Goal: Complete application form: Complete application form

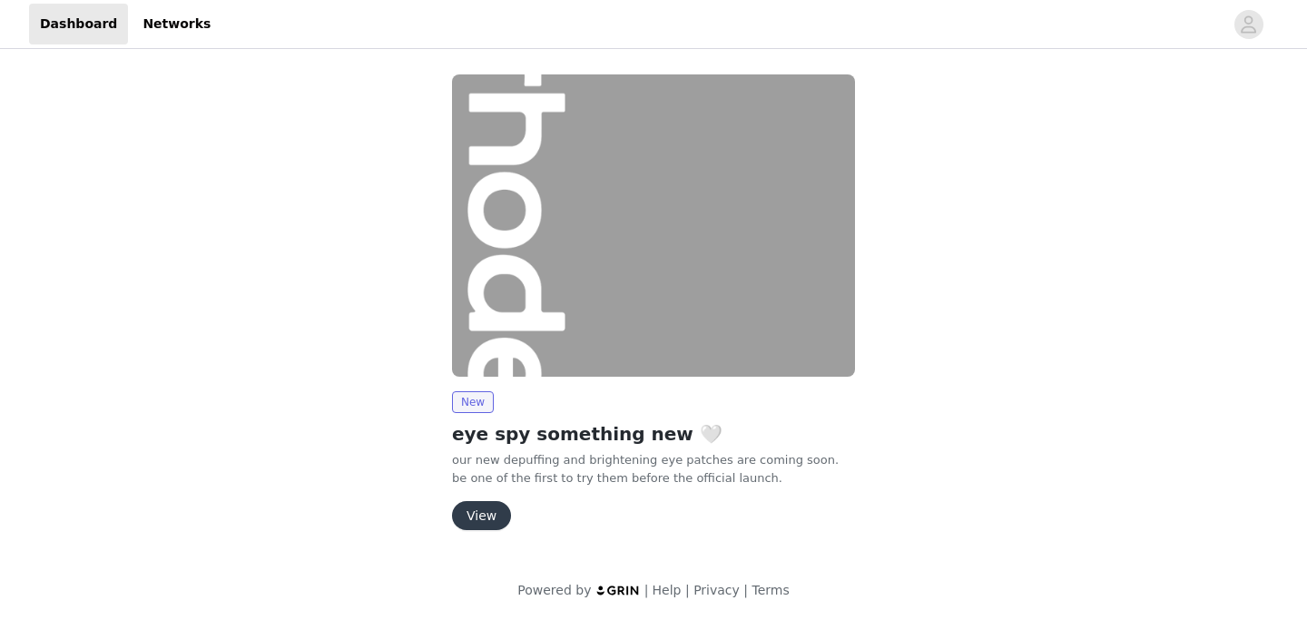
click at [485, 524] on button "View" at bounding box center [481, 515] width 59 height 29
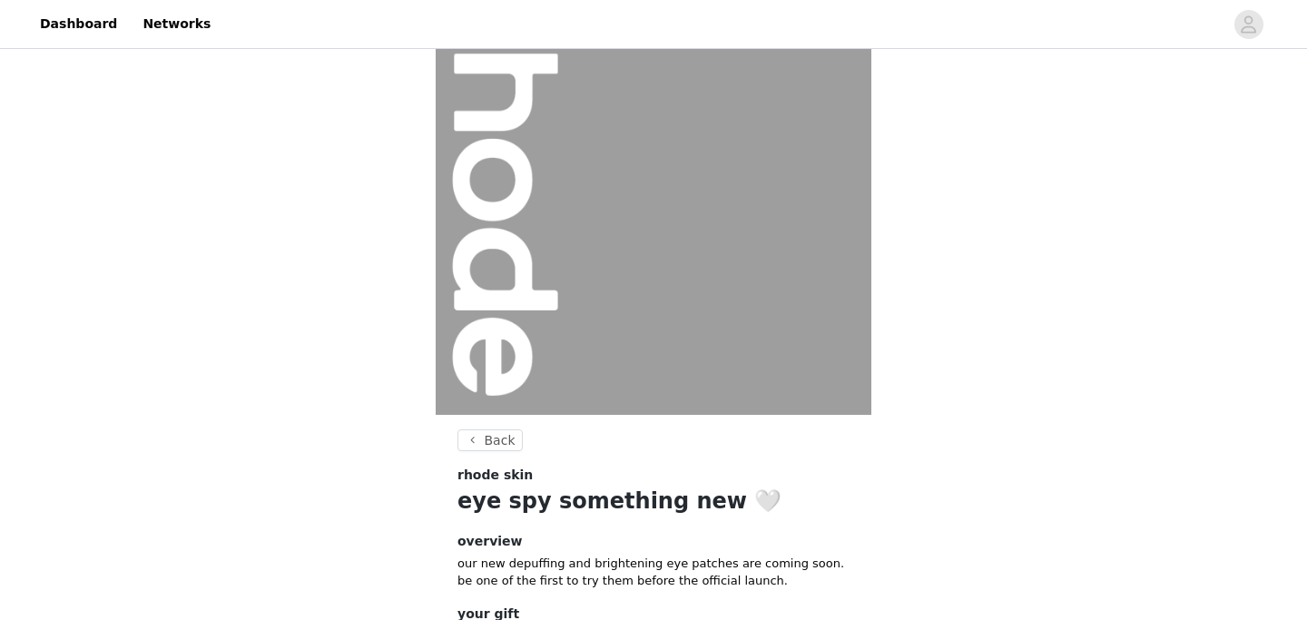
scroll to position [222, 0]
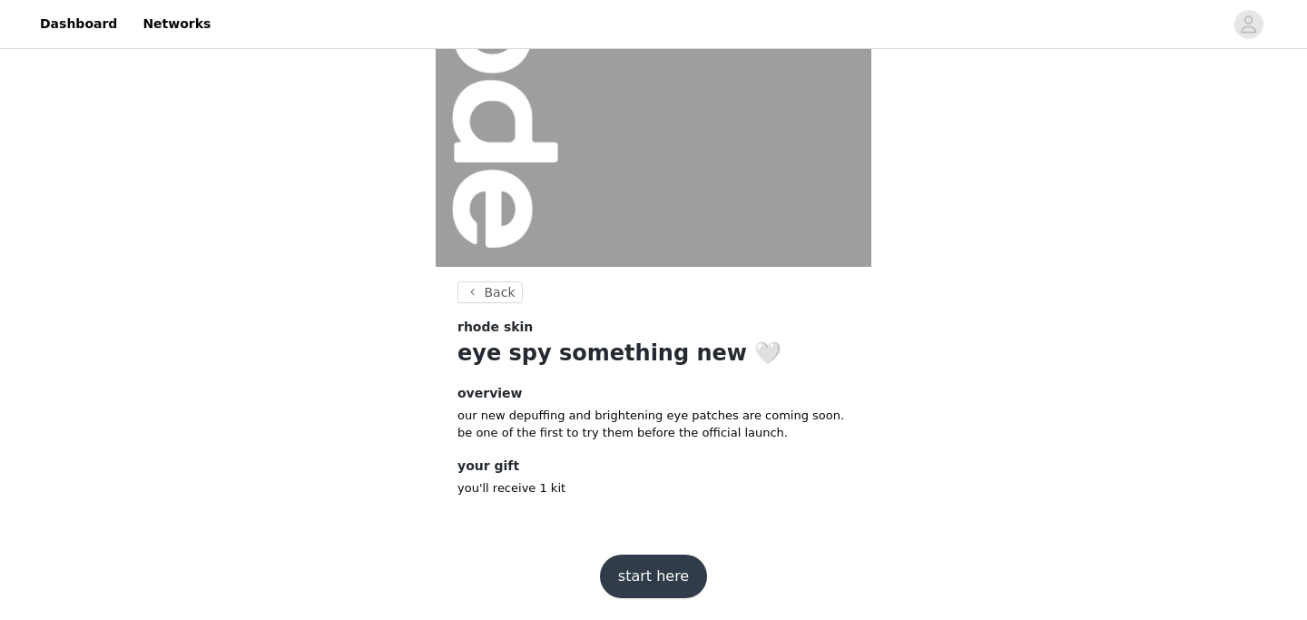
click at [661, 584] on button "start here" at bounding box center [653, 576] width 107 height 44
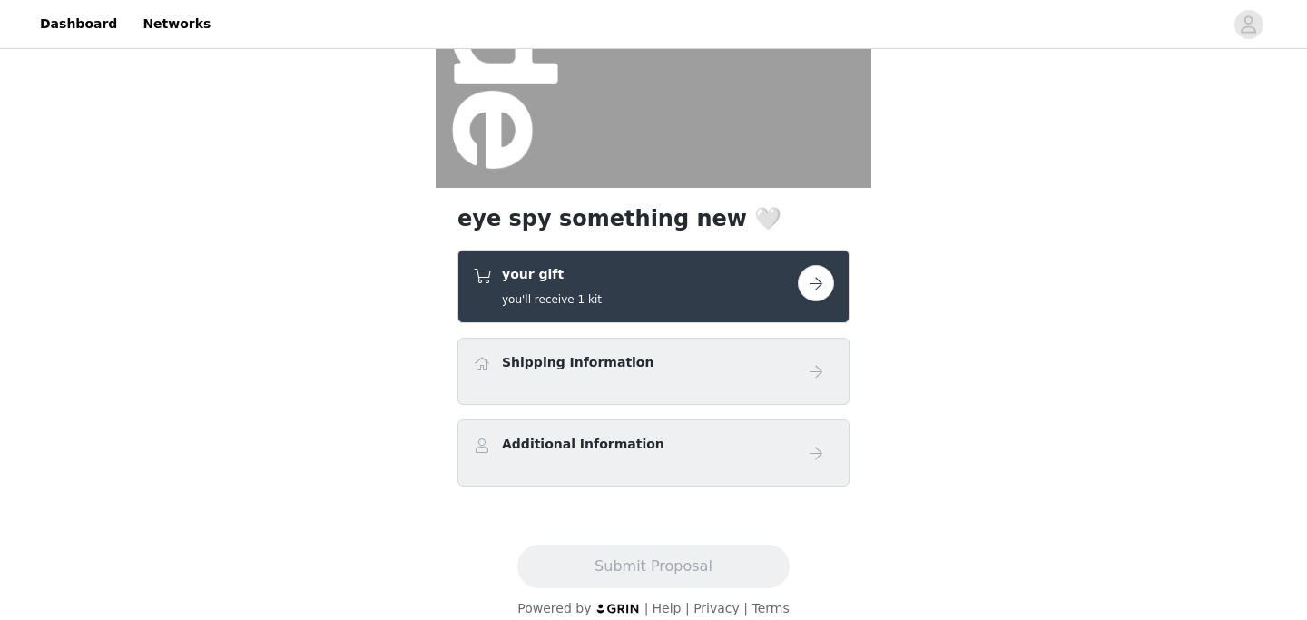
scroll to position [302, 0]
click at [643, 375] on div "Shipping Information" at bounding box center [635, 365] width 325 height 26
click at [816, 277] on button "button" at bounding box center [816, 282] width 36 height 36
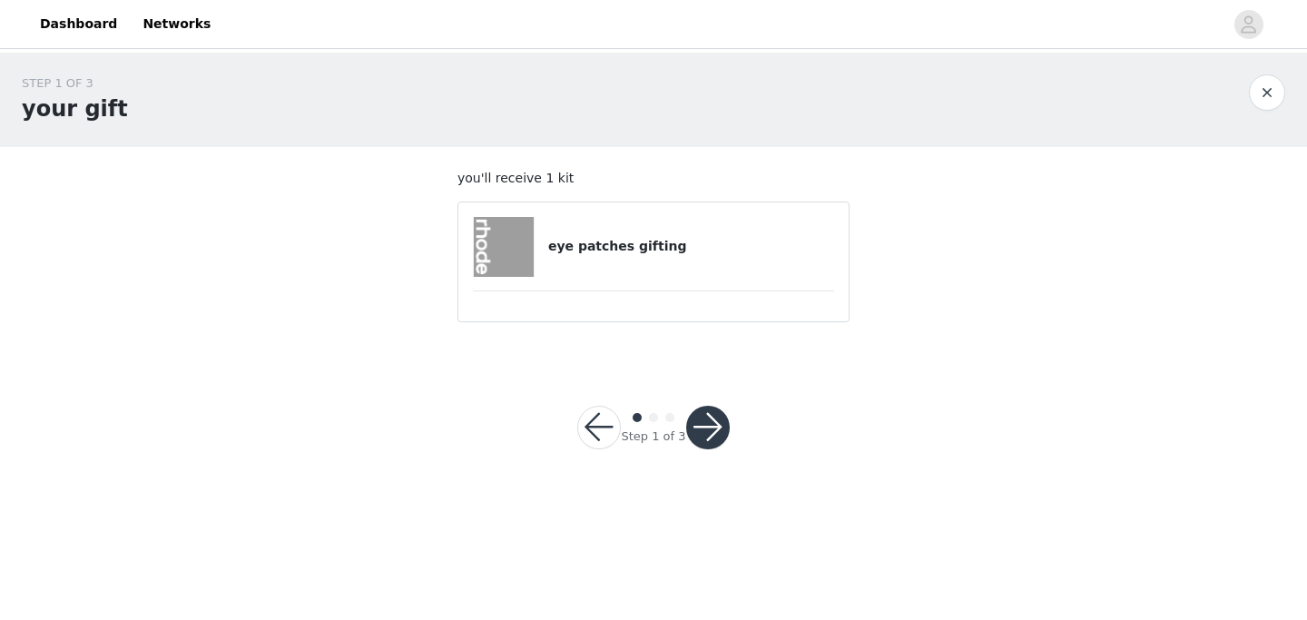
click at [646, 254] on h4 "eye patches gifting" at bounding box center [691, 246] width 286 height 19
click at [641, 250] on h4 "eye patches gifting" at bounding box center [691, 246] width 286 height 19
click at [701, 444] on button "button" at bounding box center [708, 428] width 44 height 44
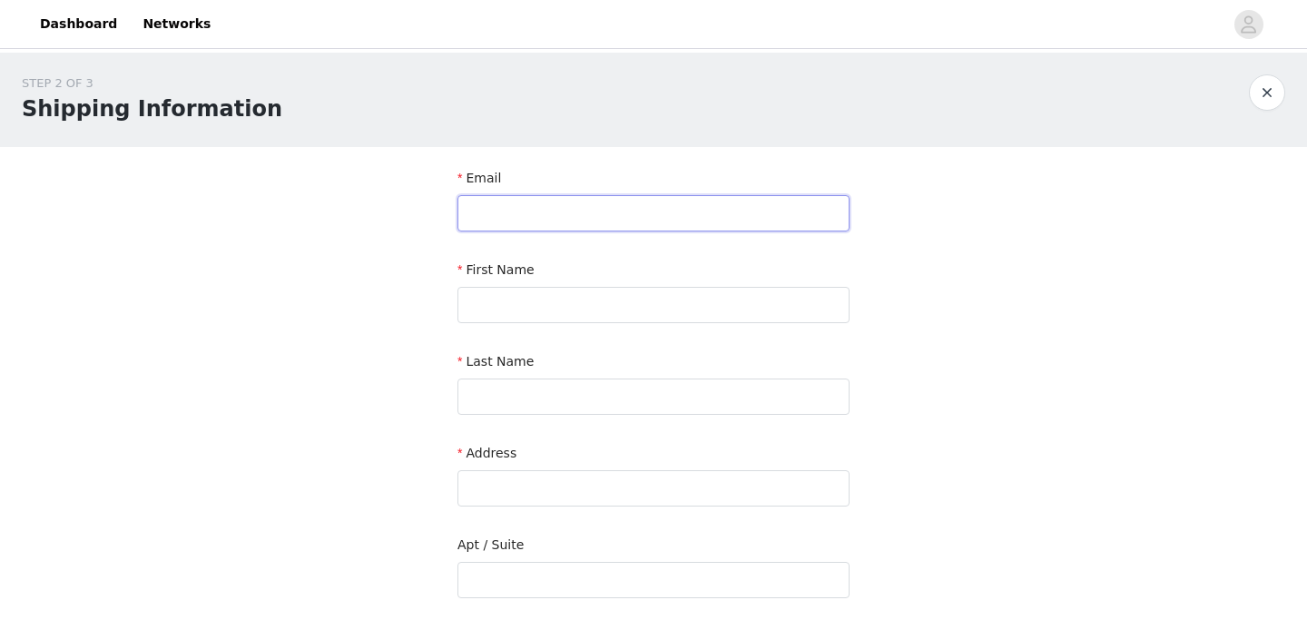
click at [556, 210] on input "text" at bounding box center [653, 213] width 392 height 36
type input "[EMAIL_ADDRESS][DOMAIN_NAME]"
type input "[PERSON_NAME]"
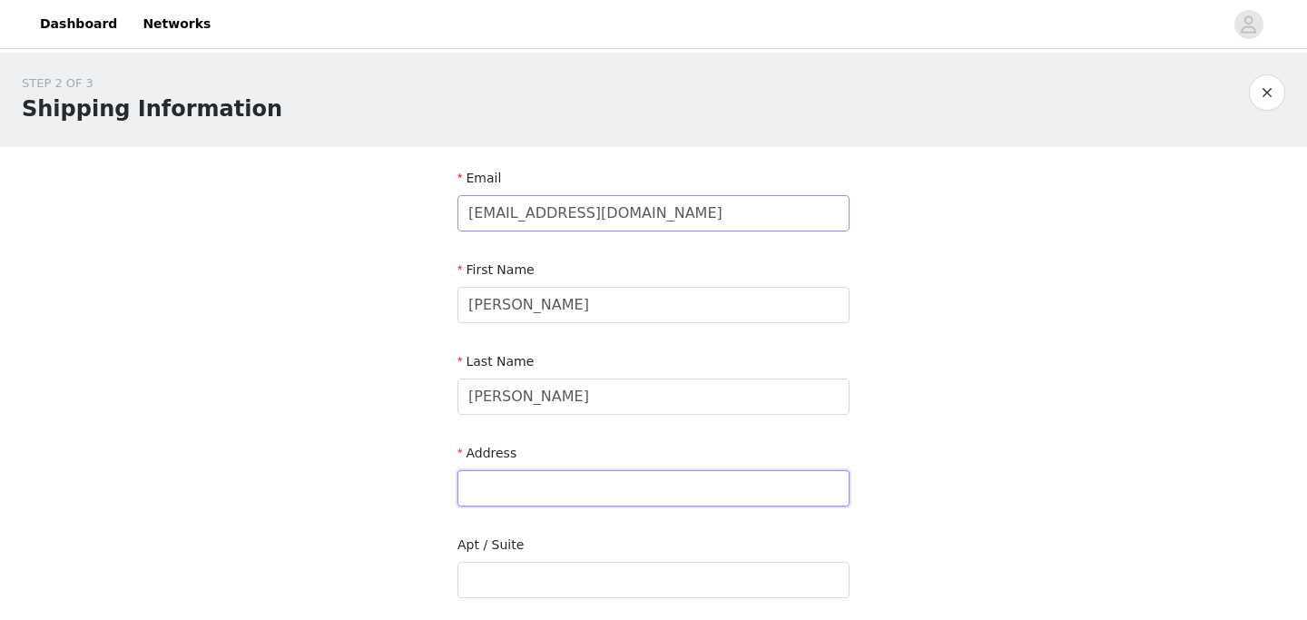
type input "[STREET_ADDRESS]"
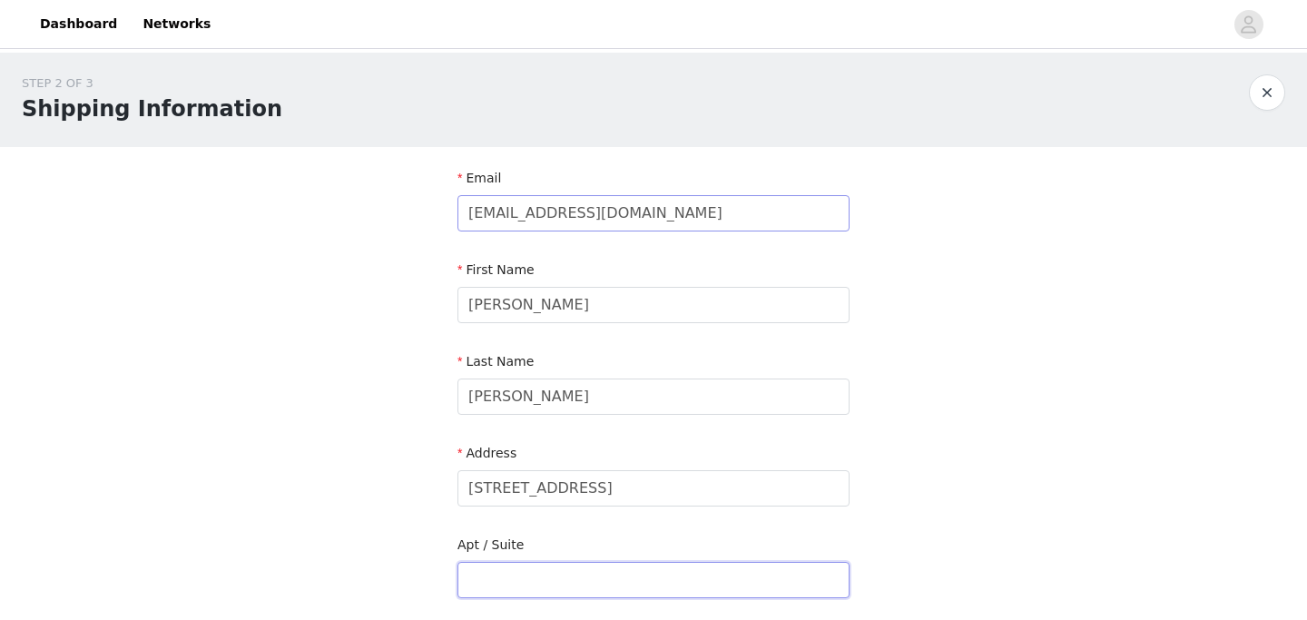
type input "Unit 1208"
type input "[PERSON_NAME]"
type input "01840"
type input "9783321227"
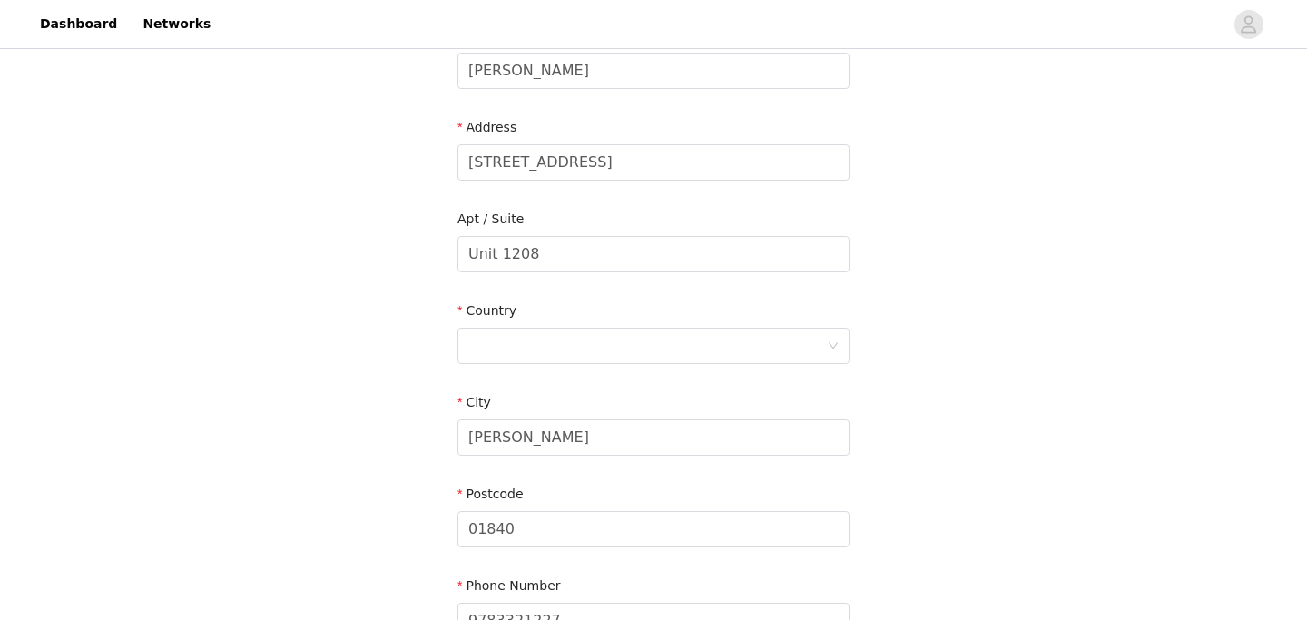
scroll to position [334, 0]
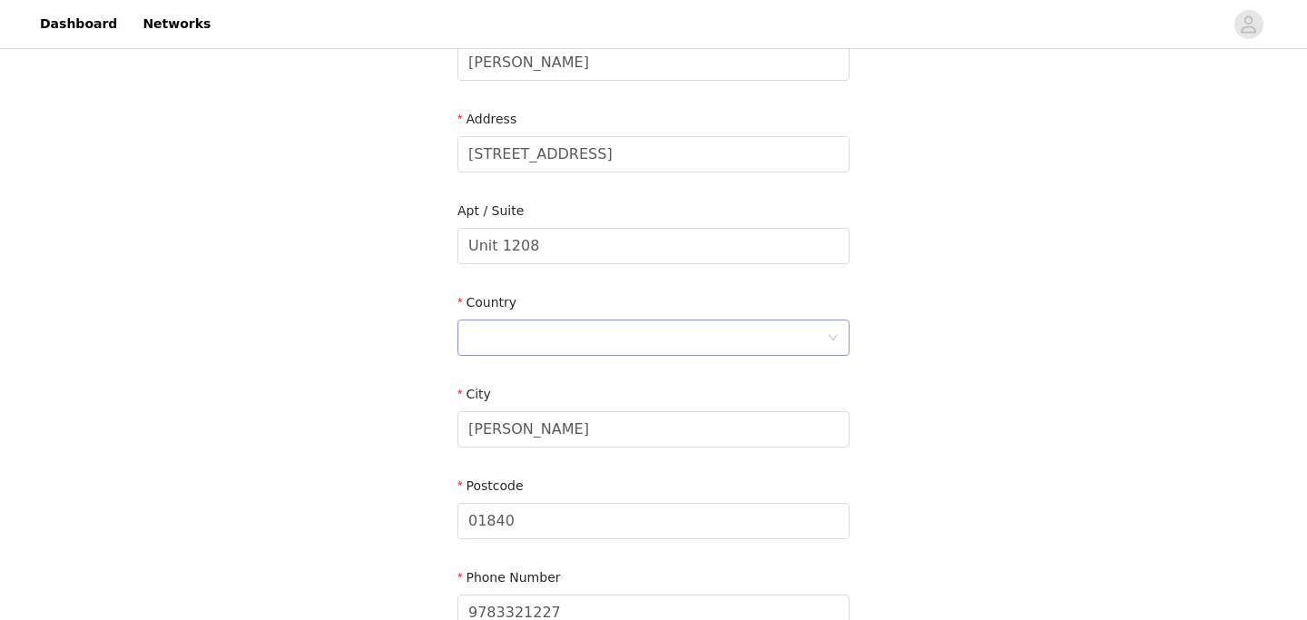
click at [568, 347] on div at bounding box center [647, 337] width 358 height 34
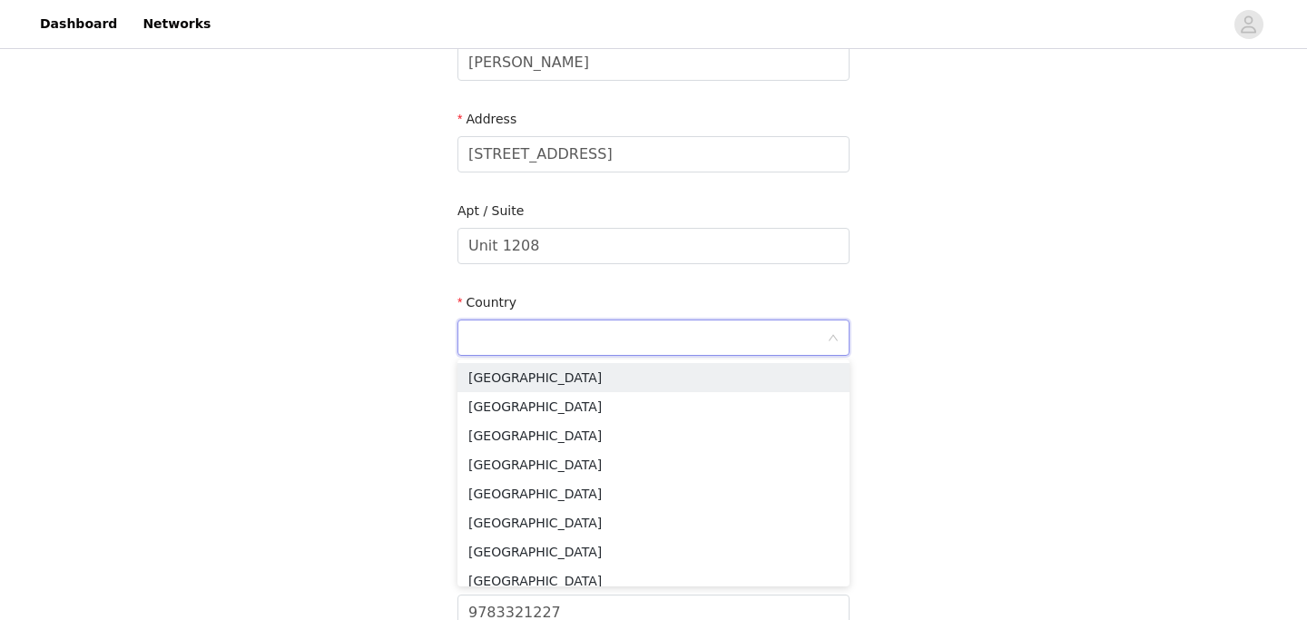
type input "[GEOGRAPHIC_DATA]"
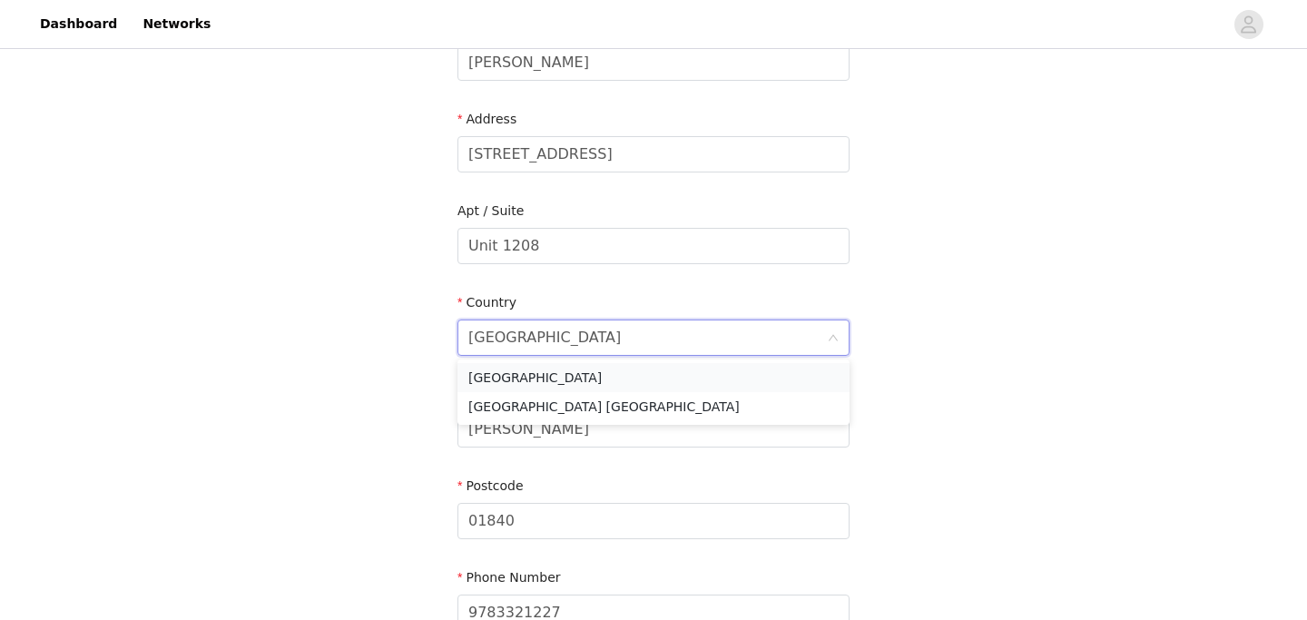
click at [558, 379] on li "[GEOGRAPHIC_DATA]" at bounding box center [653, 377] width 392 height 29
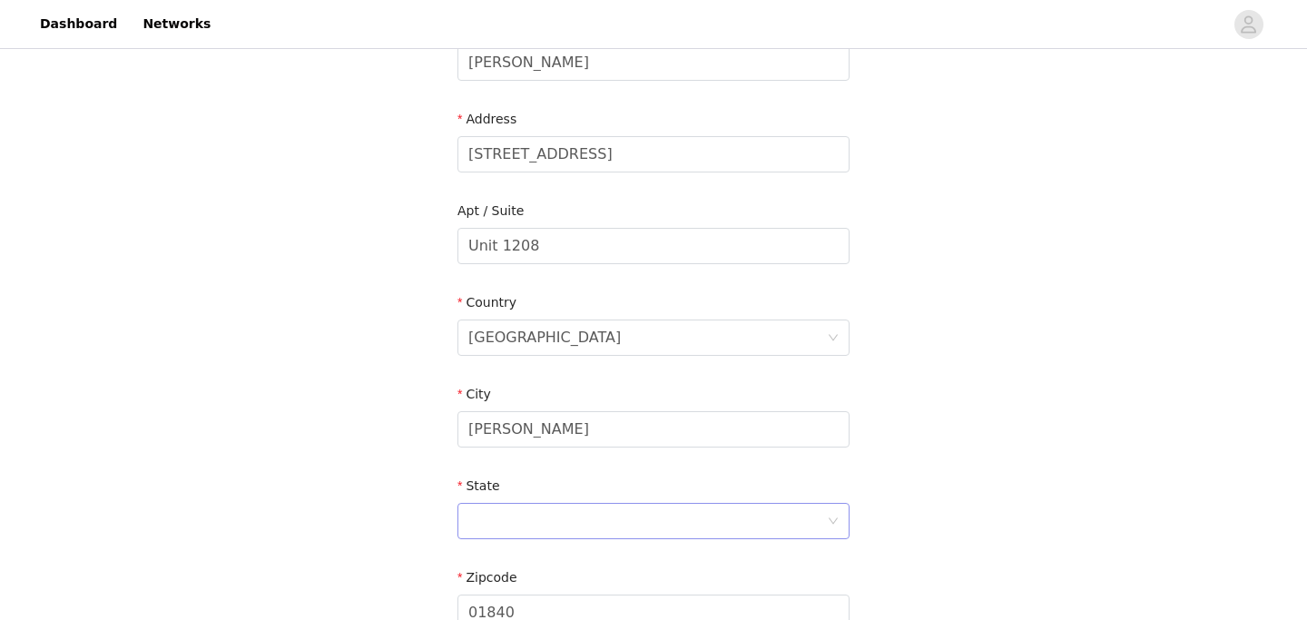
click at [509, 514] on div at bounding box center [647, 521] width 358 height 34
type input "[US_STATE]"
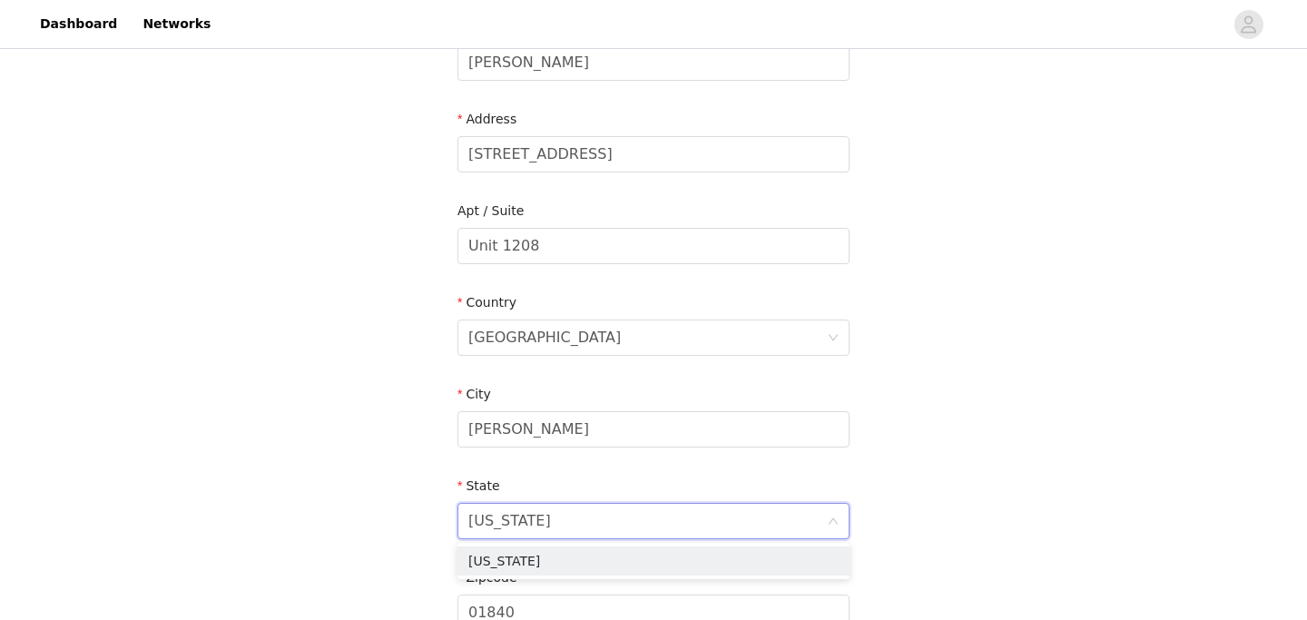
click at [354, 541] on div "STEP 2 OF 3 Shipping Information Email [EMAIL_ADDRESS][DOMAIN_NAME] First Name …" at bounding box center [653, 246] width 1307 height 1055
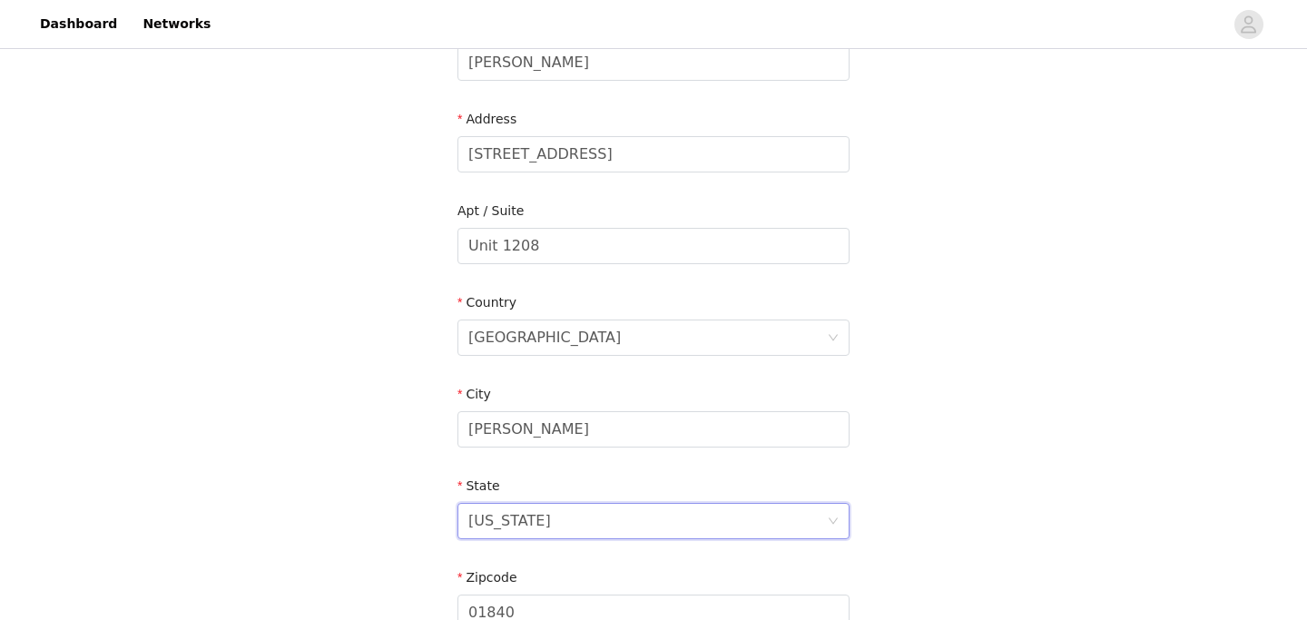
click at [583, 528] on div "[US_STATE]" at bounding box center [647, 521] width 358 height 34
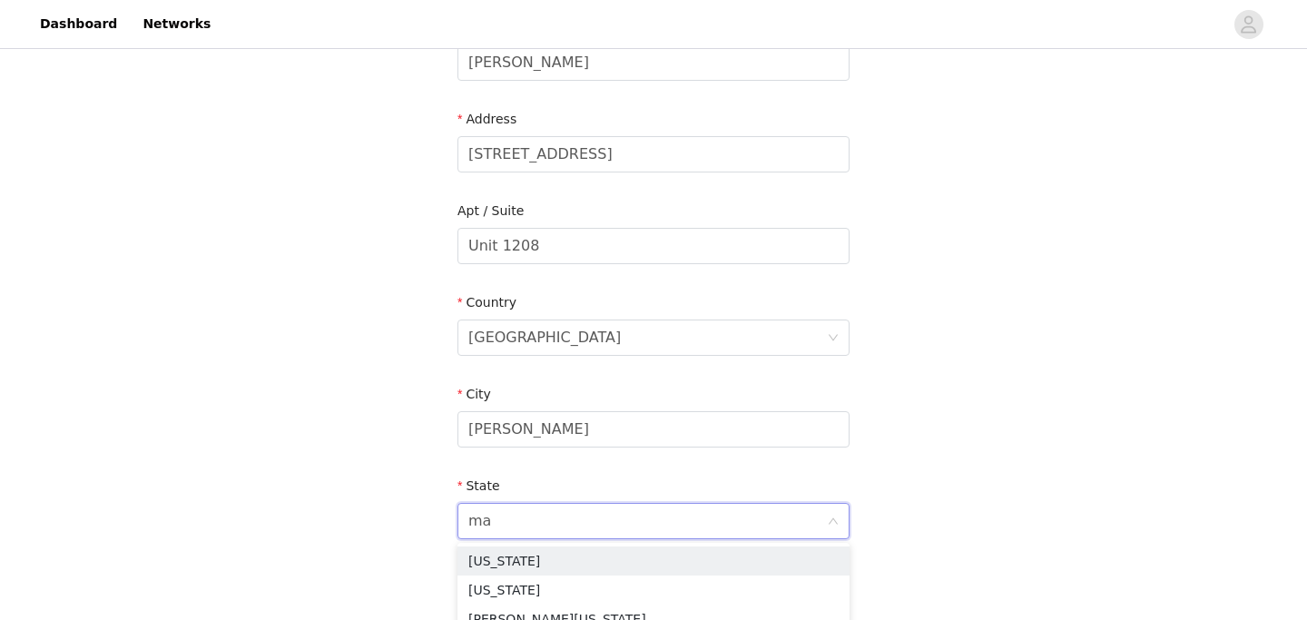
type input "mas"
click at [505, 559] on li "[US_STATE]" at bounding box center [653, 560] width 392 height 29
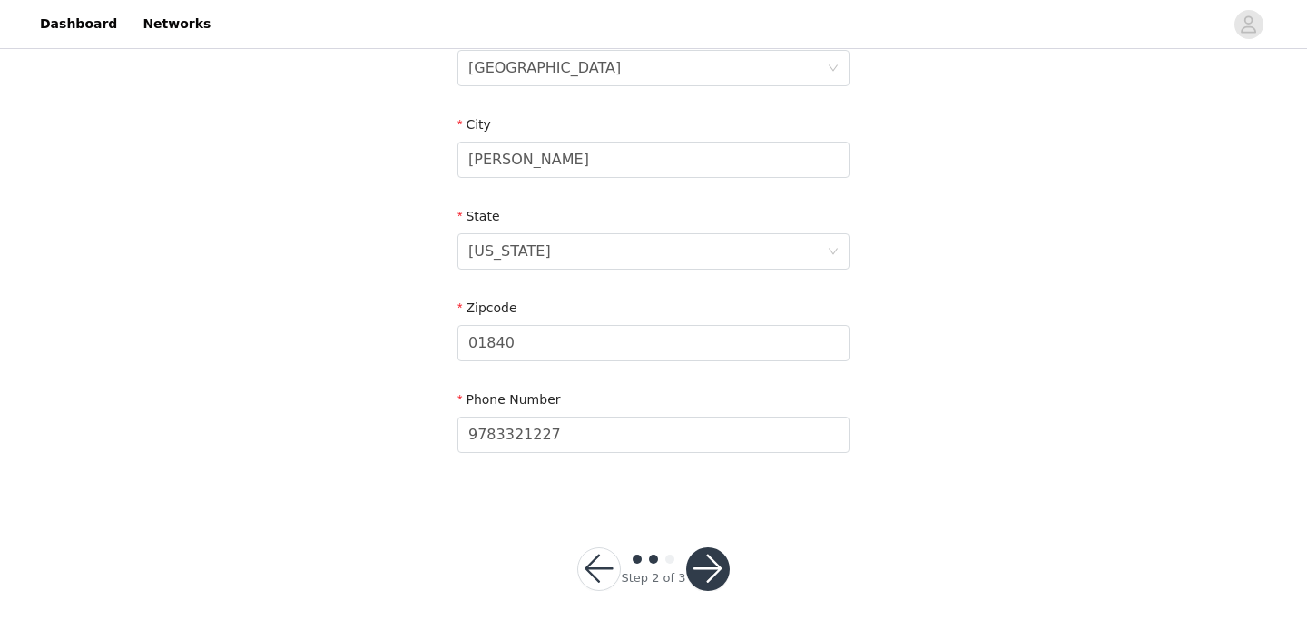
scroll to position [617, 0]
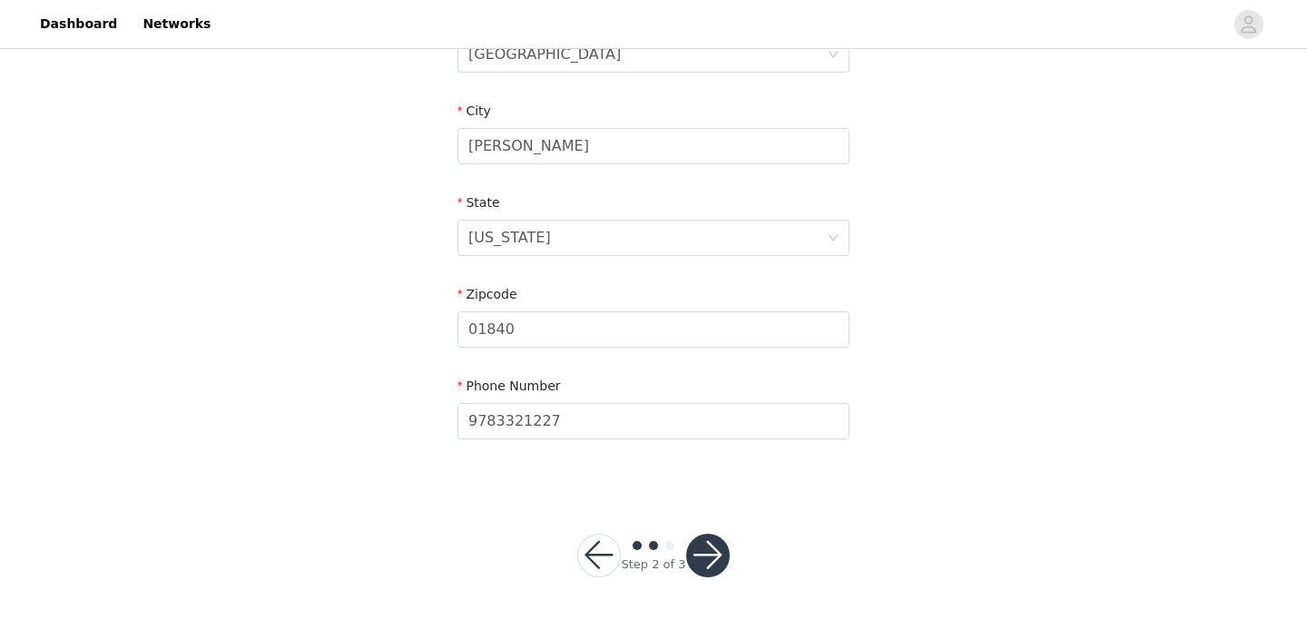
click at [716, 558] on button "button" at bounding box center [708, 556] width 44 height 44
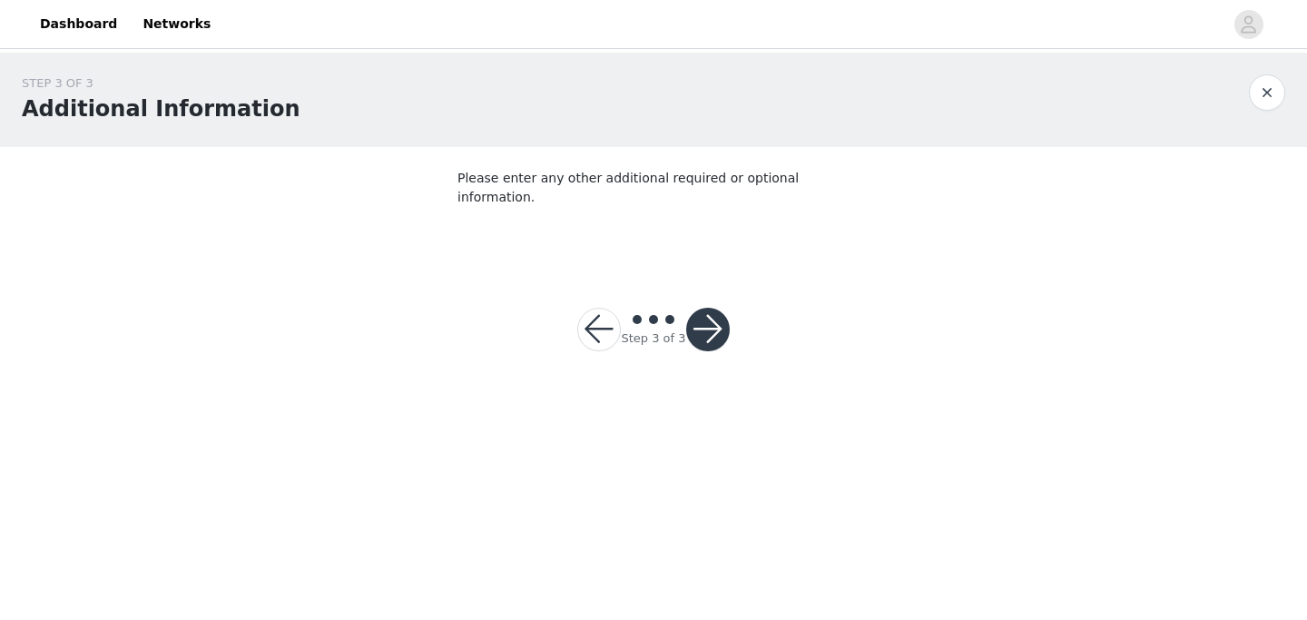
click at [699, 313] on button "button" at bounding box center [708, 330] width 44 height 44
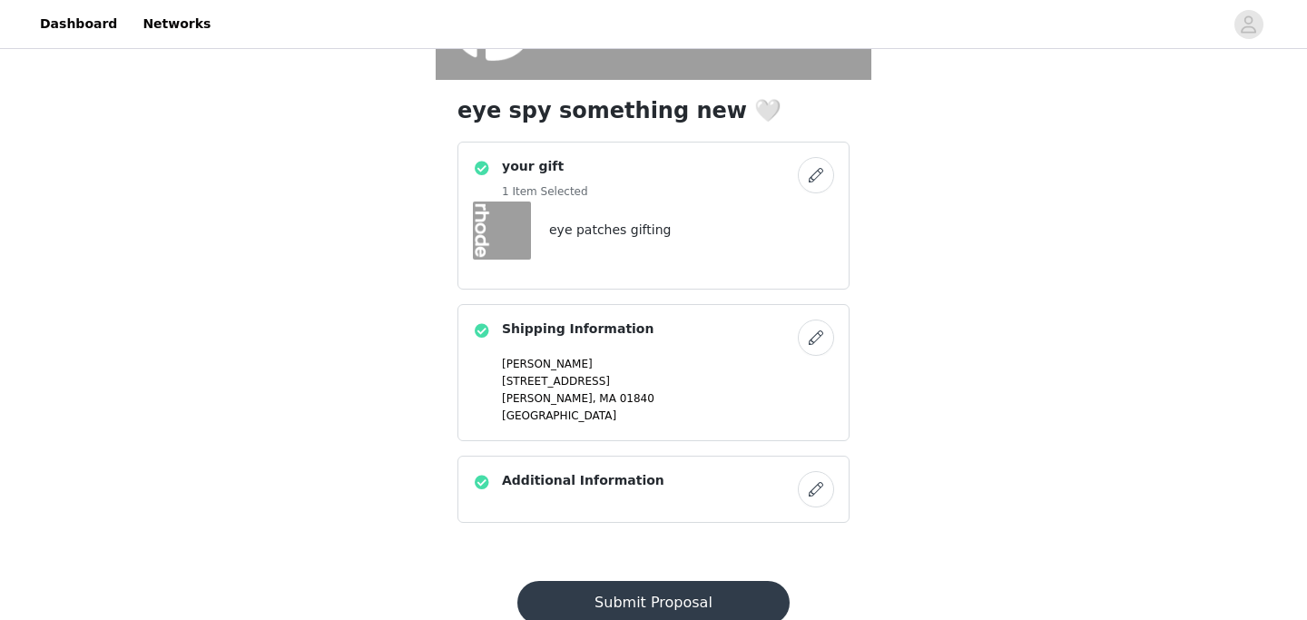
scroll to position [465, 0]
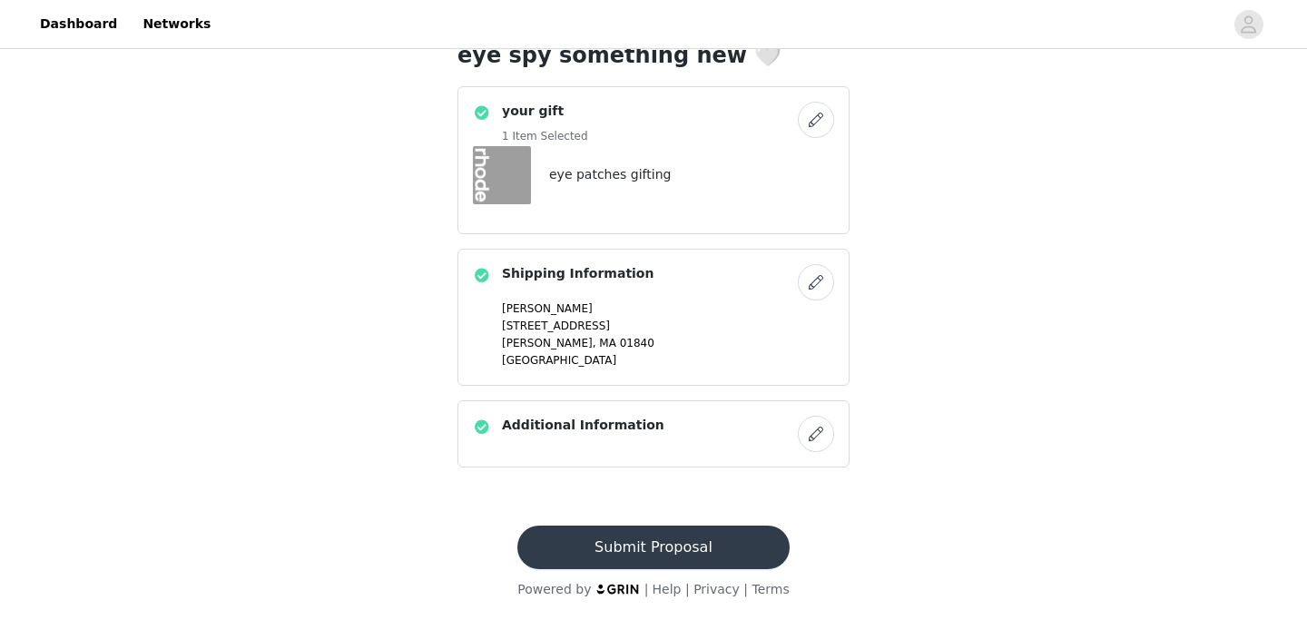
click at [672, 556] on button "Submit Proposal" at bounding box center [652, 547] width 271 height 44
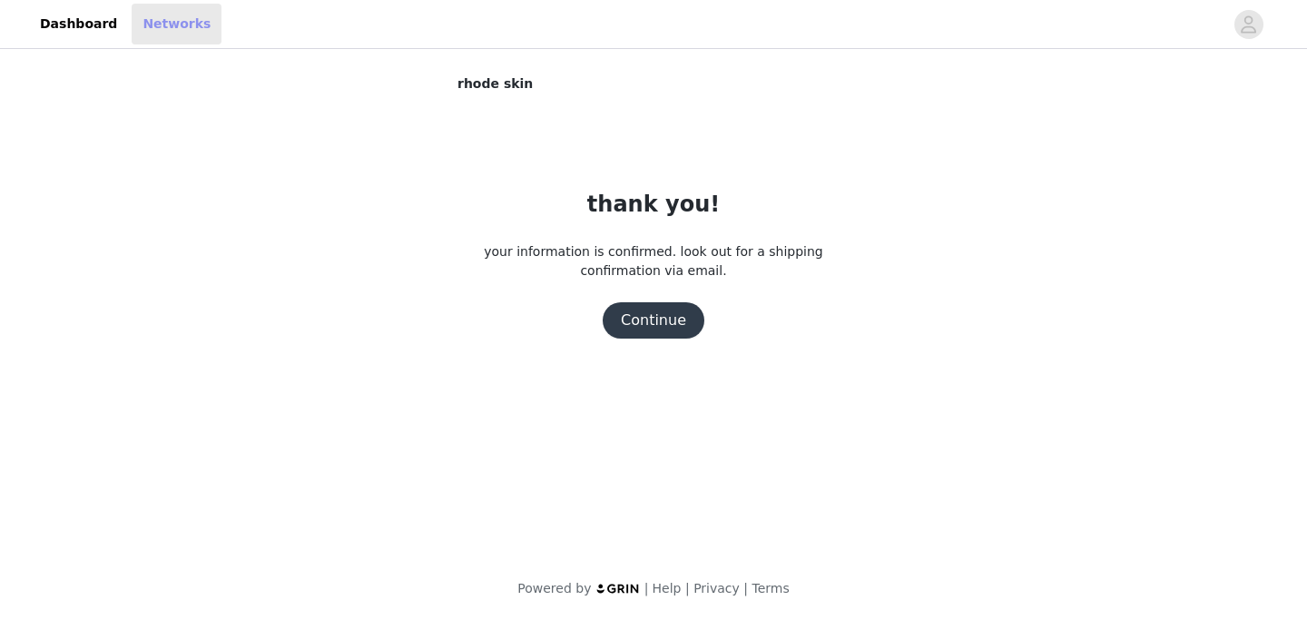
click at [156, 31] on link "Networks" at bounding box center [177, 24] width 90 height 41
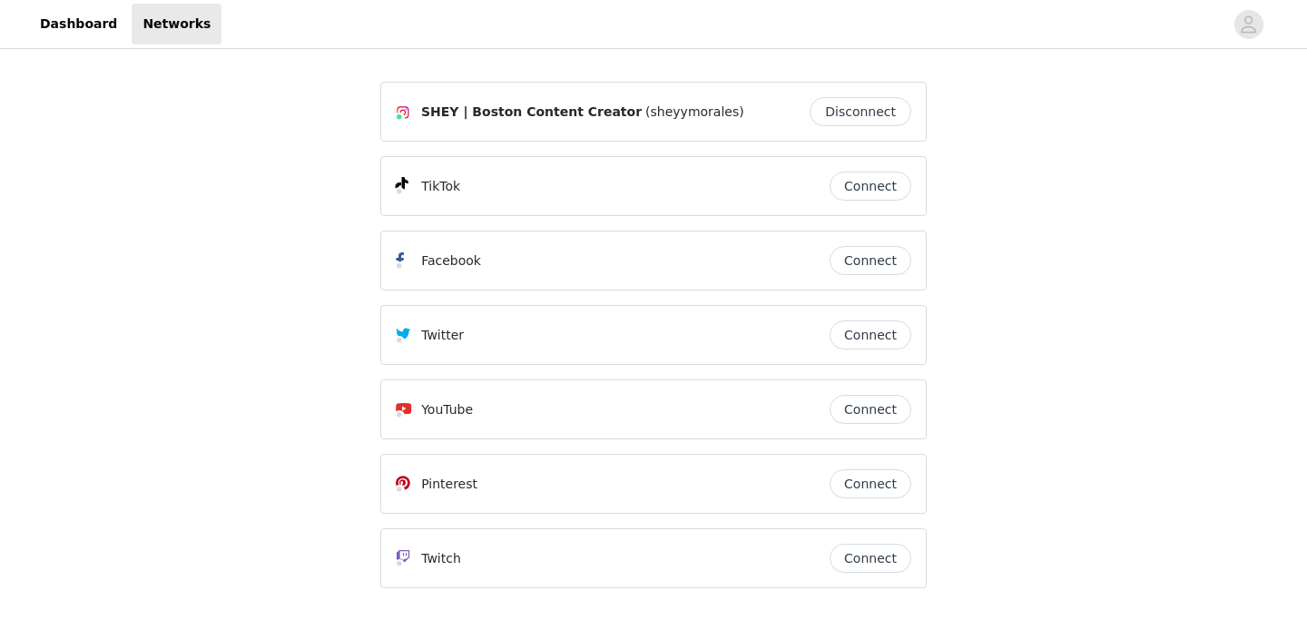
click at [884, 190] on button "Connect" at bounding box center [870, 186] width 82 height 29
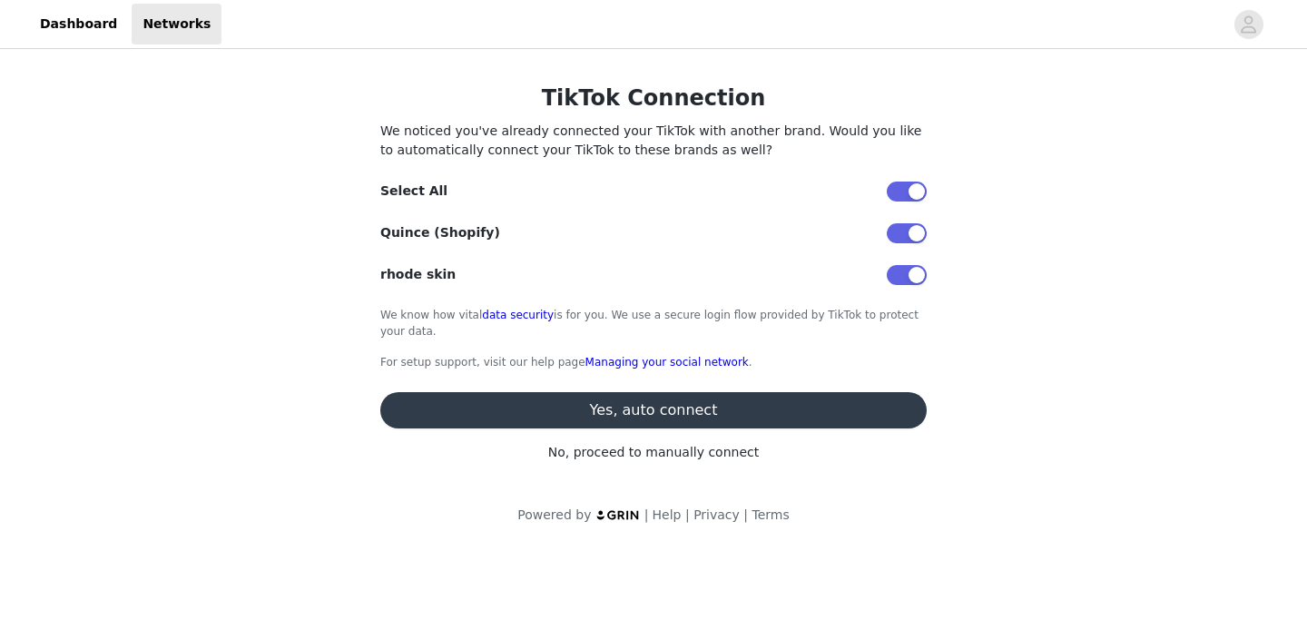
click at [730, 409] on button "Yes, auto connect" at bounding box center [653, 410] width 546 height 36
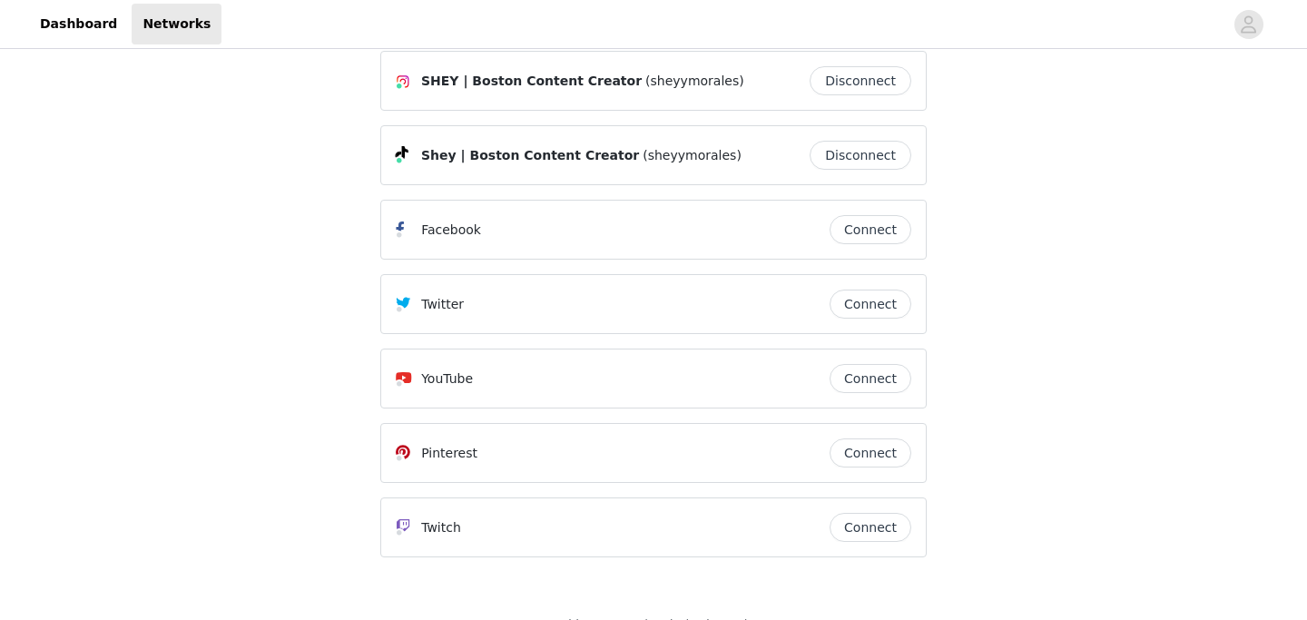
scroll to position [50, 0]
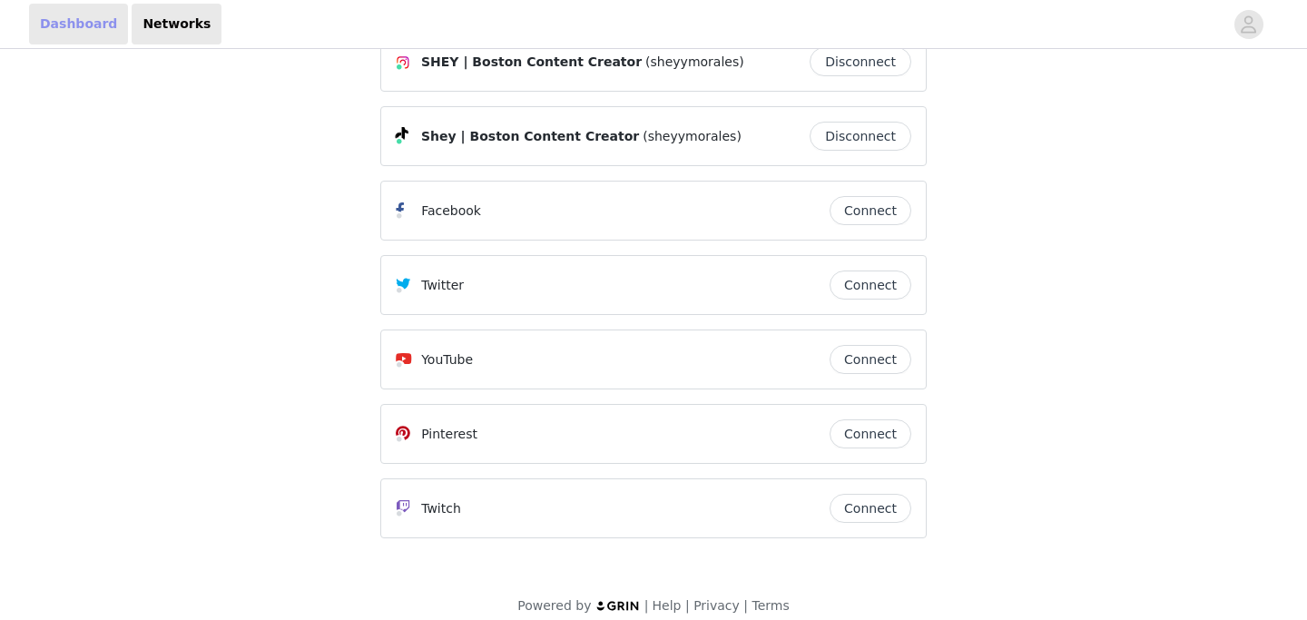
click at [81, 26] on link "Dashboard" at bounding box center [78, 24] width 99 height 41
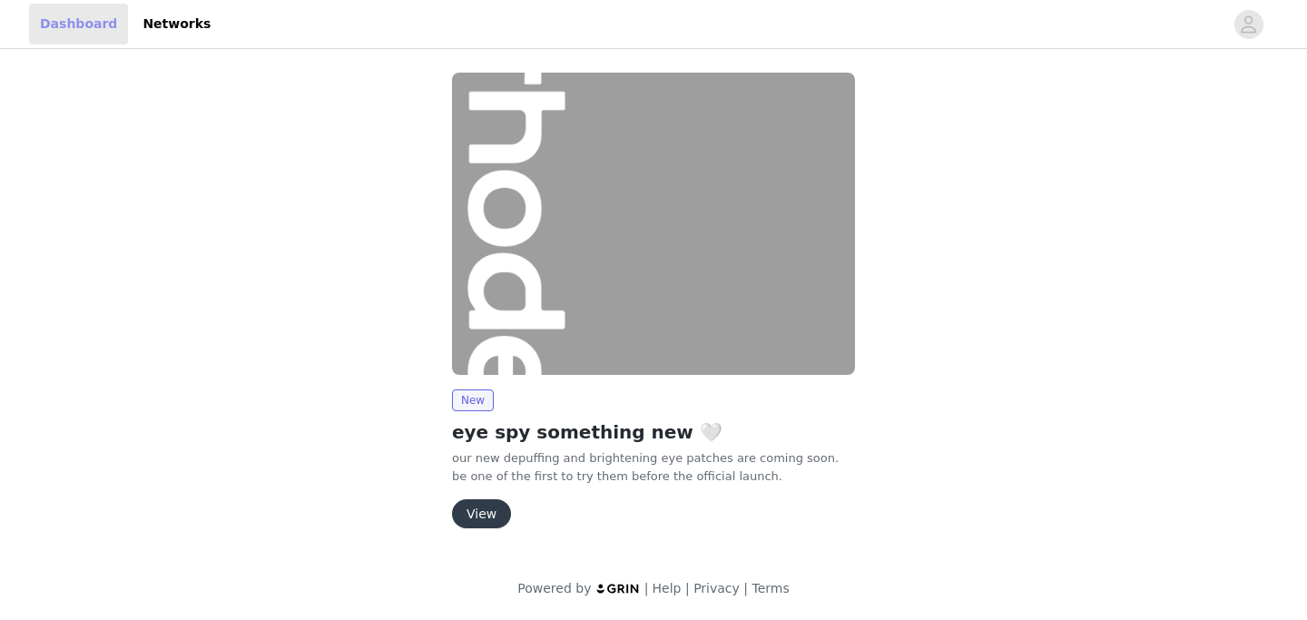
scroll to position [2, 0]
